Goal: Find specific page/section: Find specific page/section

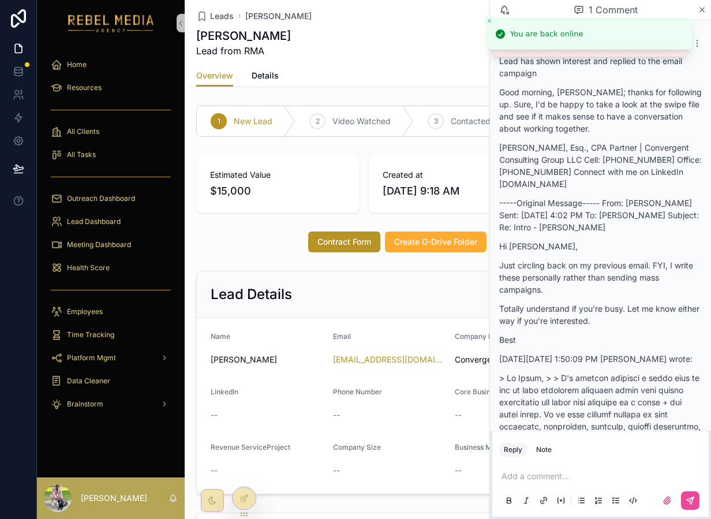
scroll to position [201, 0]
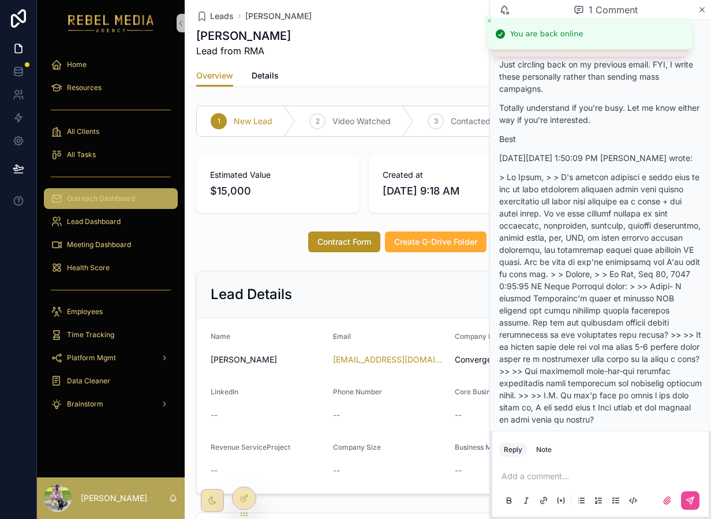
click at [112, 197] on span "Outreach Dashboard" at bounding box center [101, 198] width 68 height 9
